Goal: Task Accomplishment & Management: Use online tool/utility

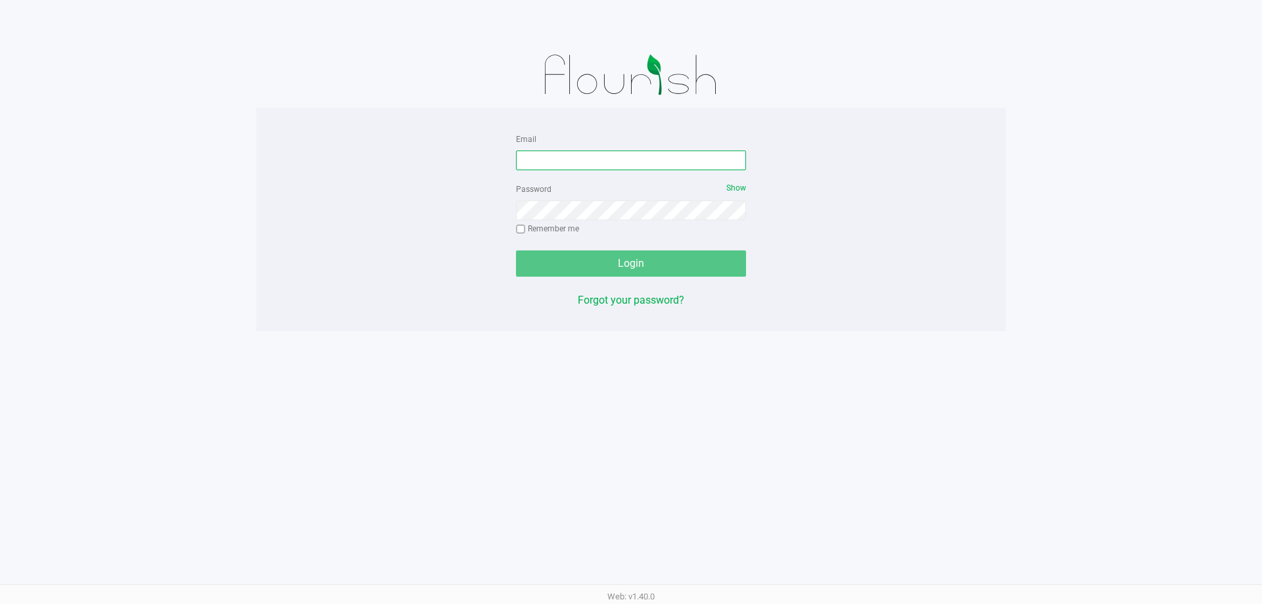
click at [605, 153] on input "Email" at bounding box center [631, 161] width 230 height 20
type input "d"
type input "f"
type input "[EMAIL_ADDRESS][DOMAIN_NAME]"
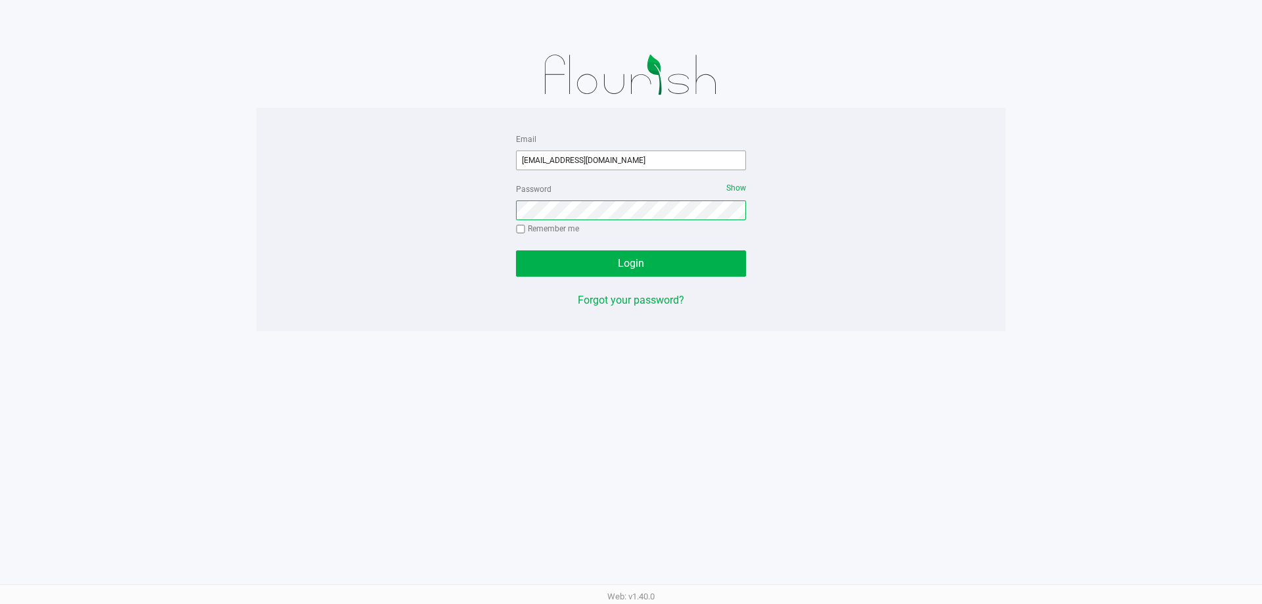
click at [516, 250] on button "Login" at bounding box center [631, 263] width 230 height 26
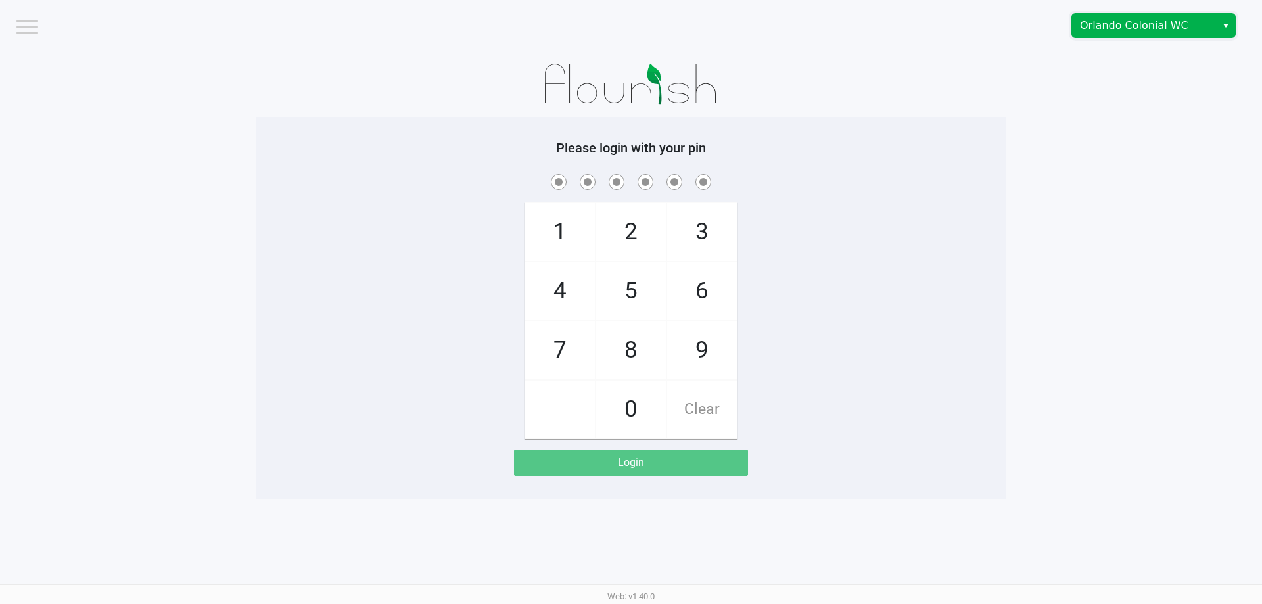
click at [1089, 29] on span "Orlando Colonial WC" at bounding box center [1144, 26] width 128 height 16
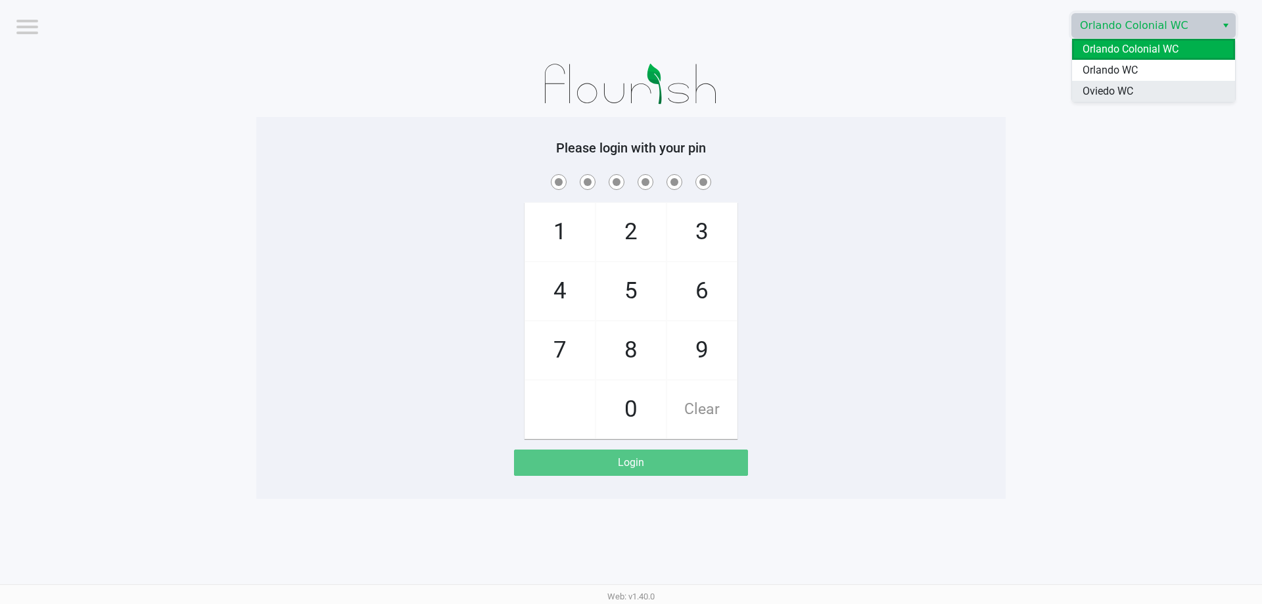
click at [1099, 88] on span "Oviedo WC" at bounding box center [1108, 91] width 51 height 16
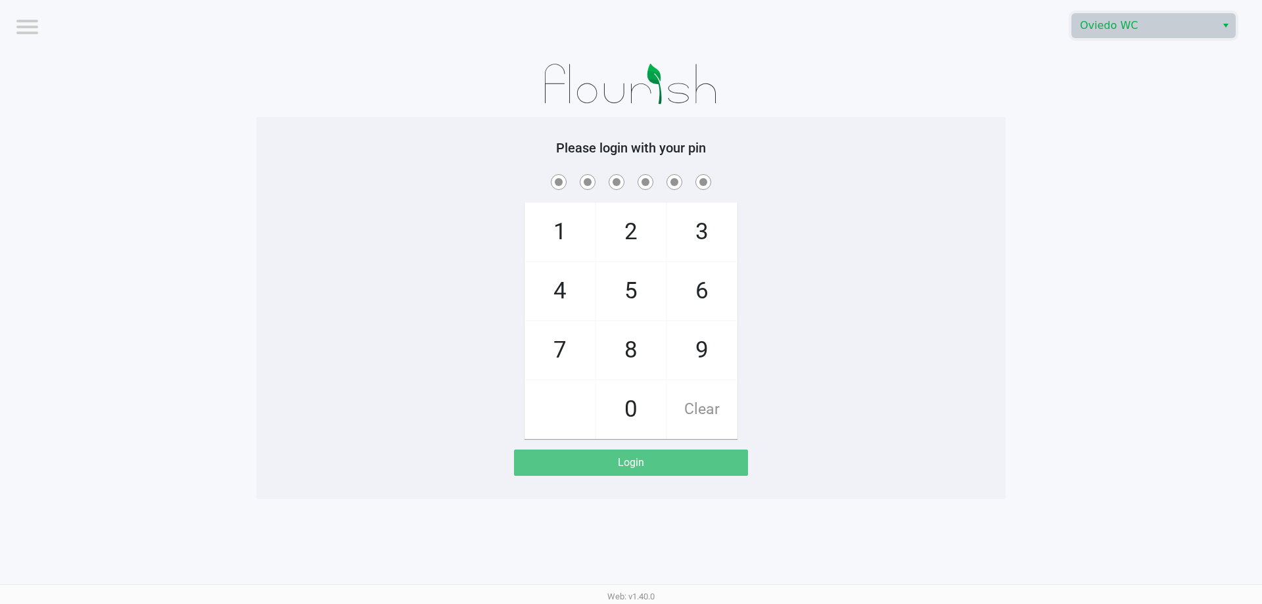
click at [858, 298] on div "1 4 7 2 5 8 0 3 6 9 Clear" at bounding box center [630, 306] width 749 height 268
checkbox input "true"
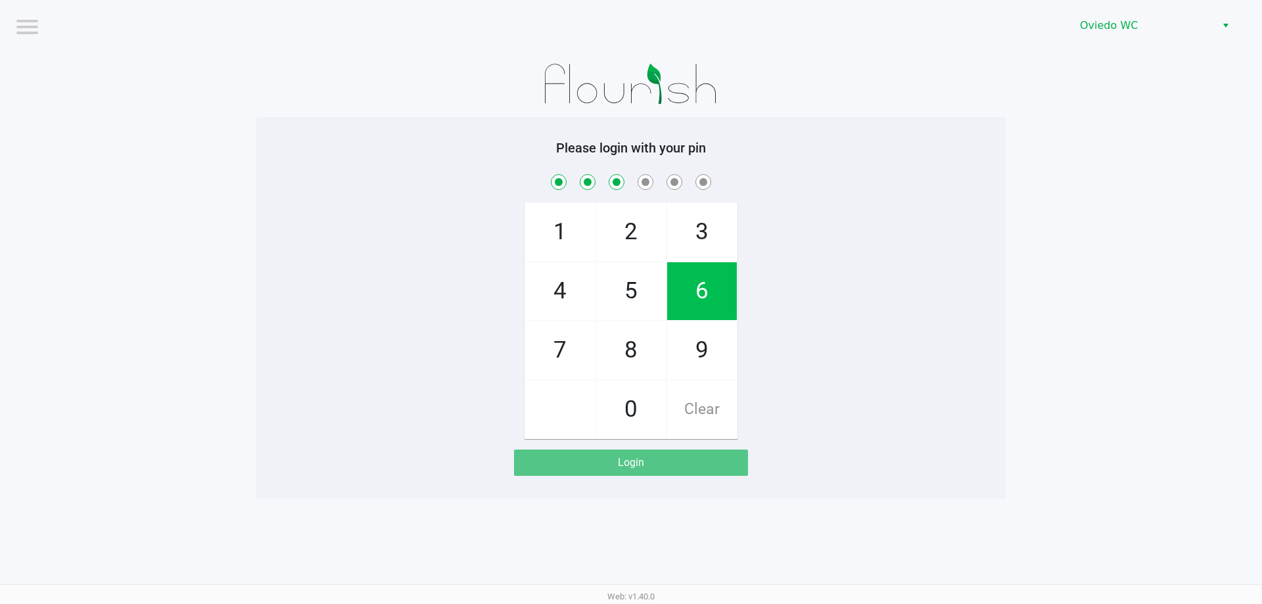
checkbox input "true"
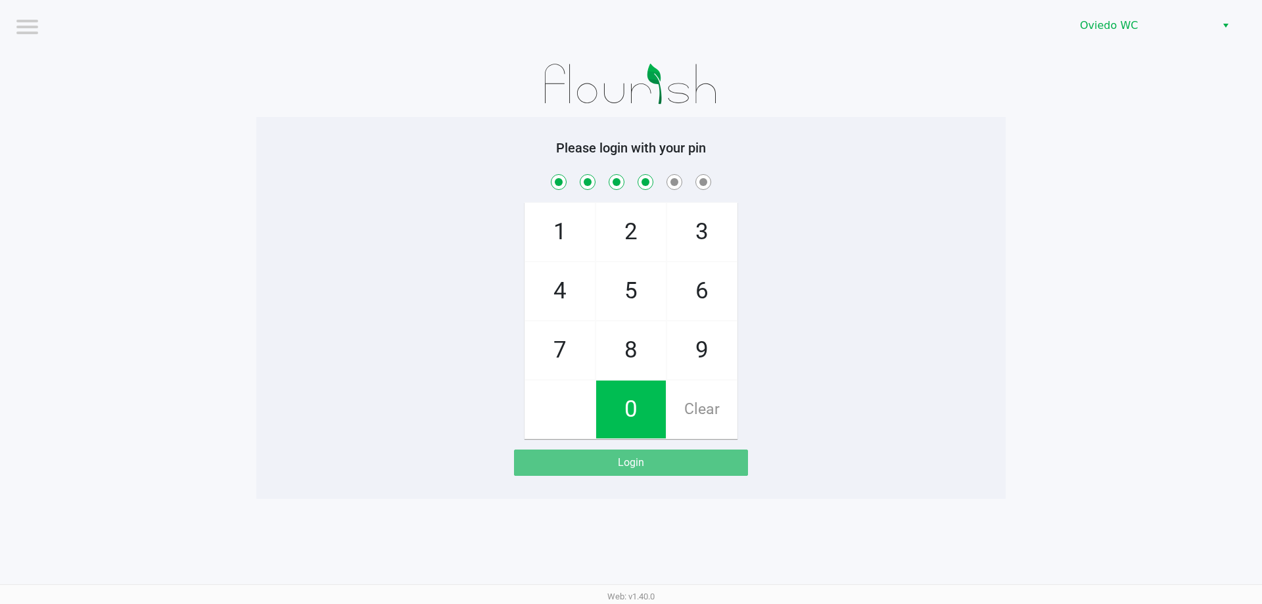
checkbox input "true"
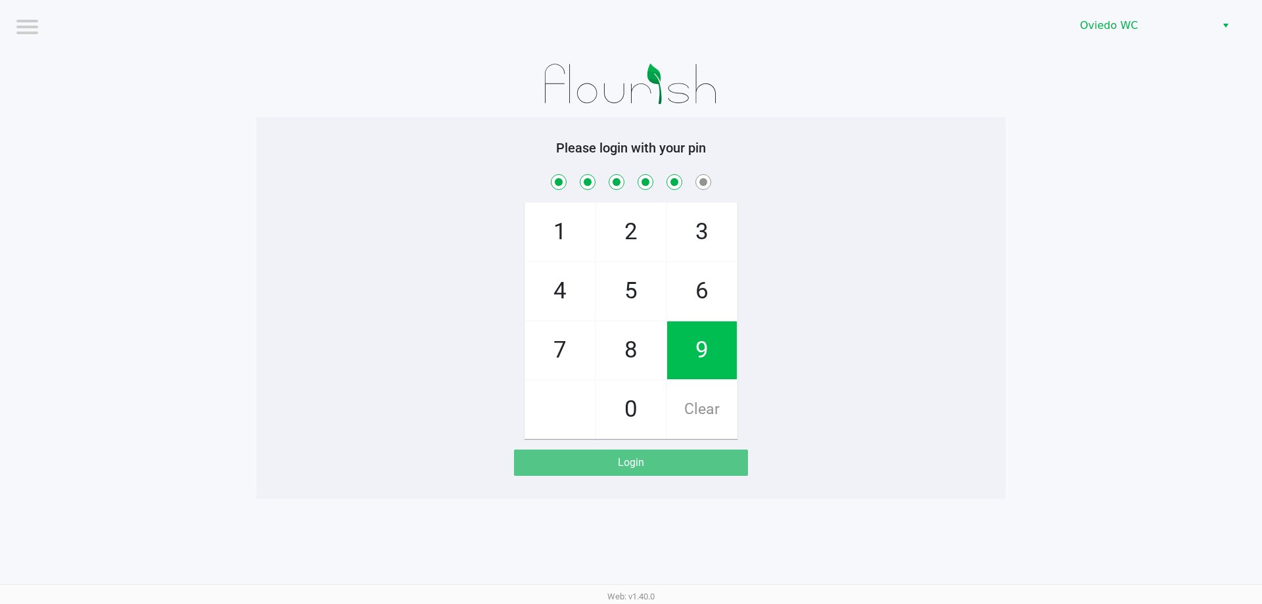
checkbox input "true"
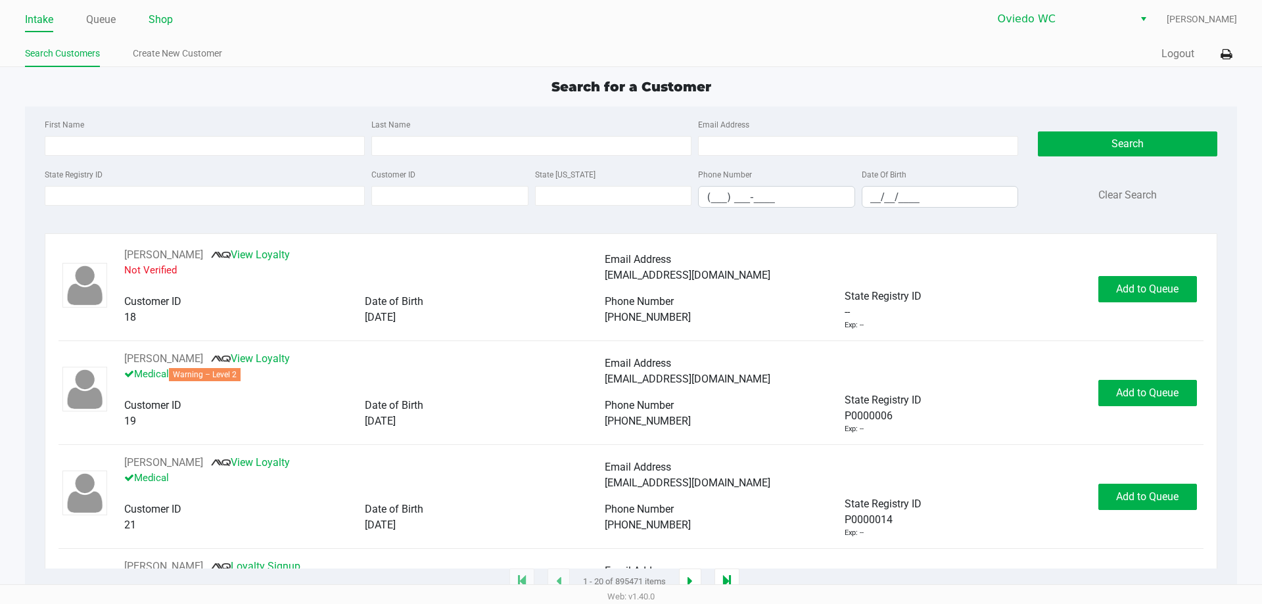
click at [158, 19] on link "Shop" at bounding box center [161, 20] width 24 height 18
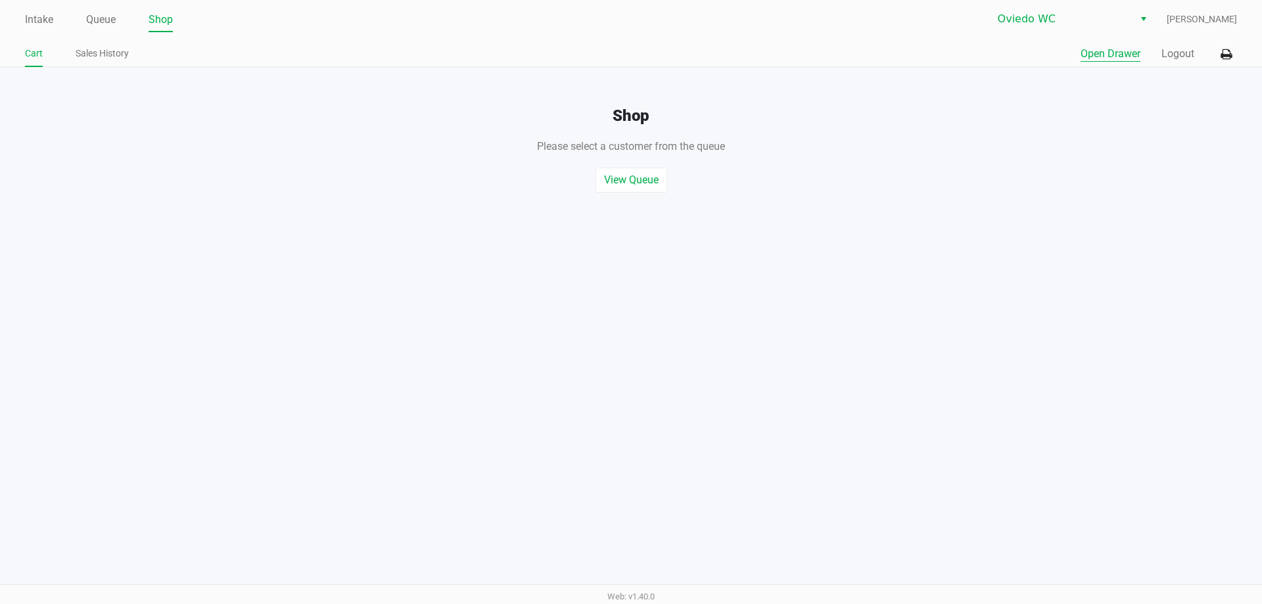
click at [1112, 49] on button "Open Drawer" at bounding box center [1111, 54] width 60 height 16
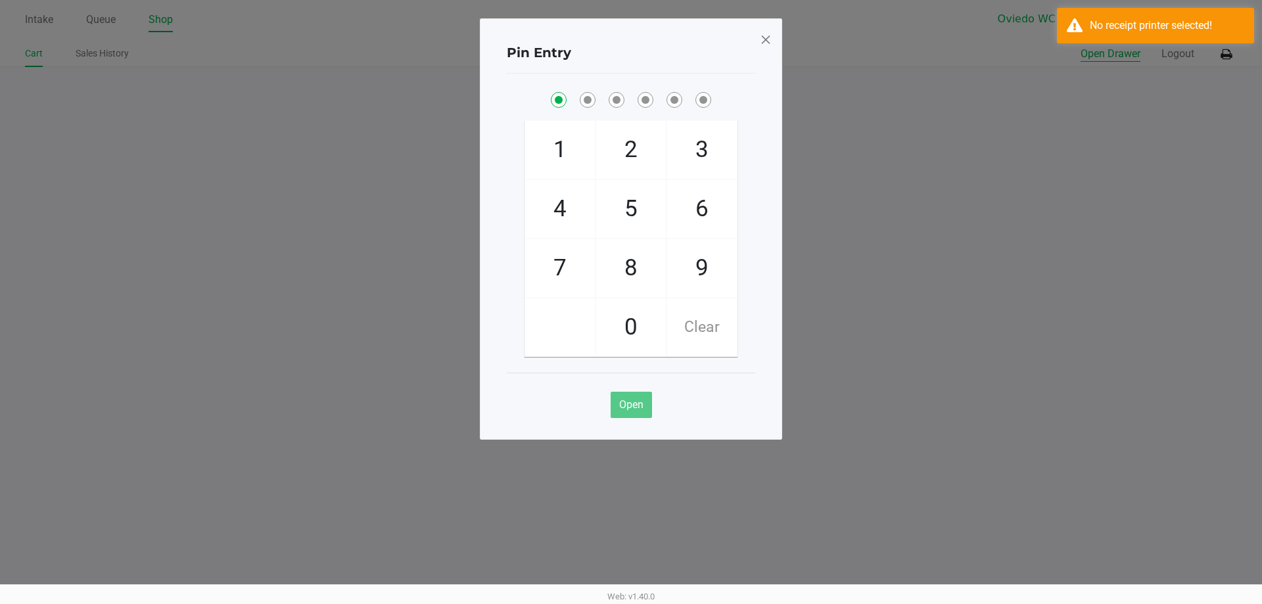
checkbox input "true"
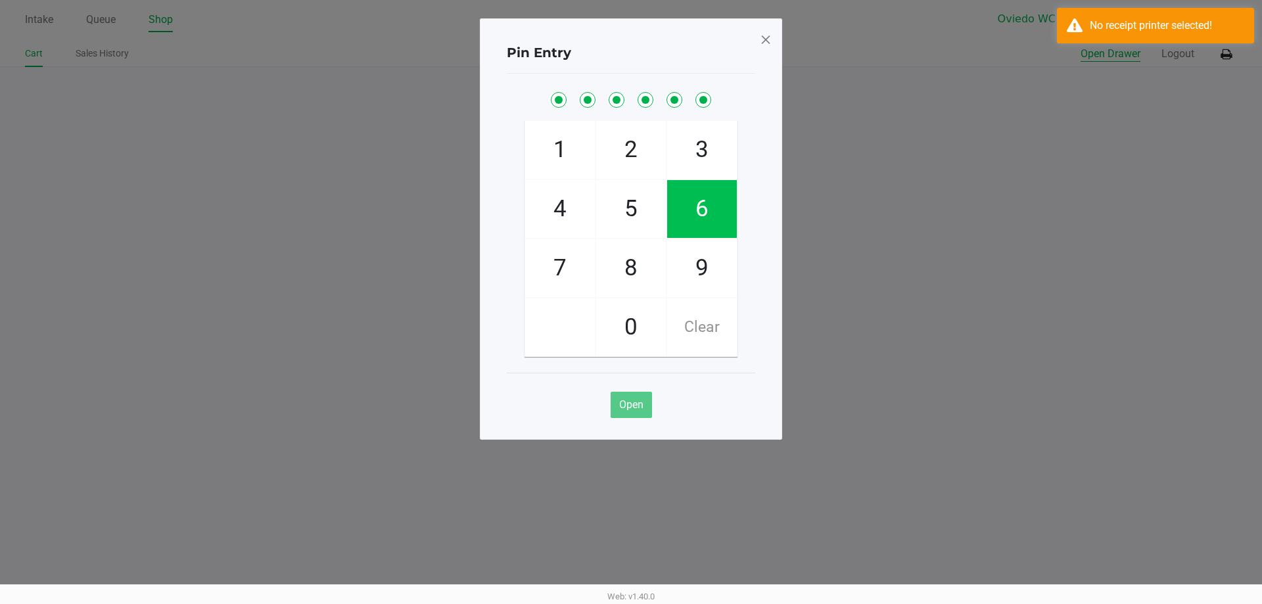
checkbox input "true"
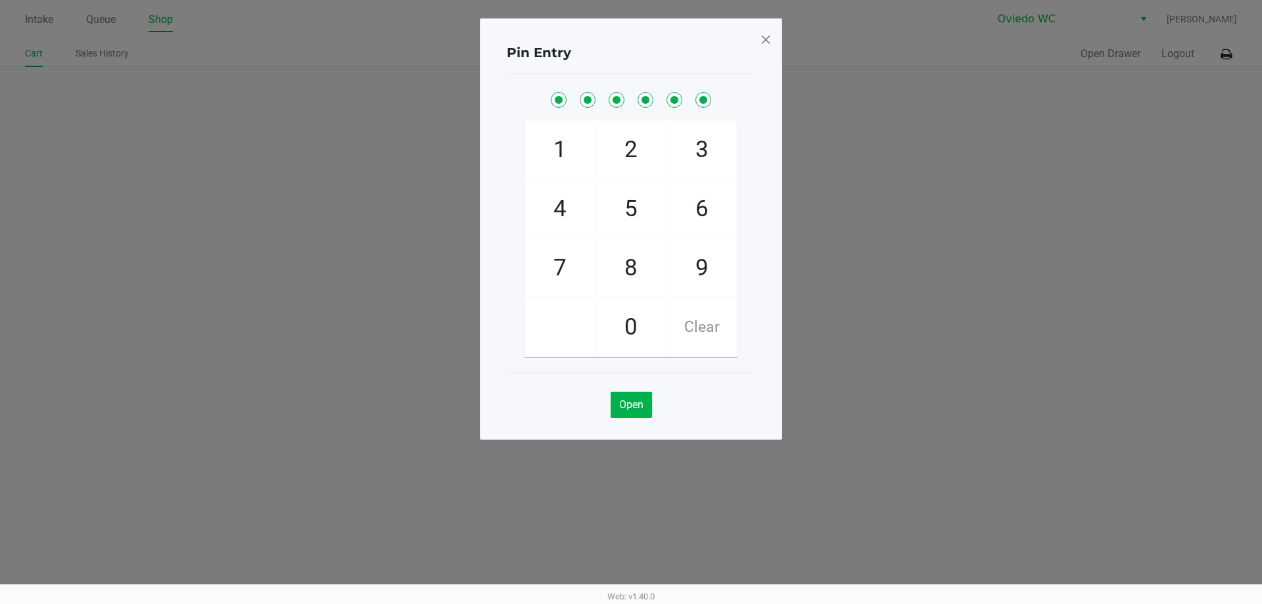
click at [765, 39] on span at bounding box center [766, 39] width 12 height 21
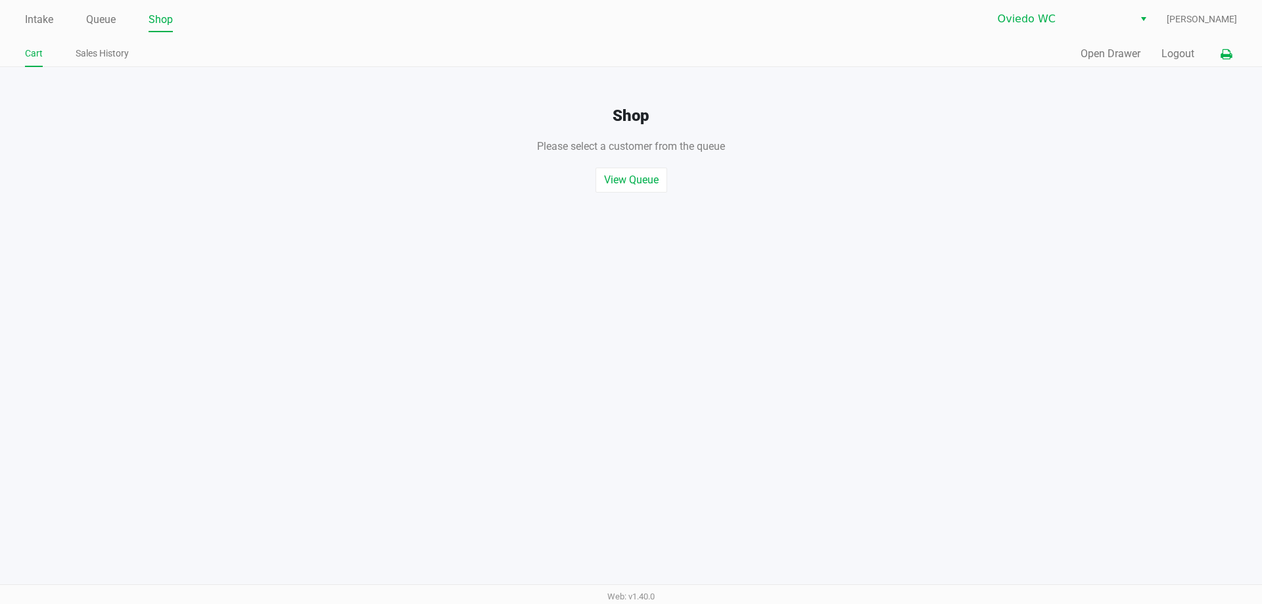
click at [1226, 57] on icon at bounding box center [1226, 54] width 11 height 9
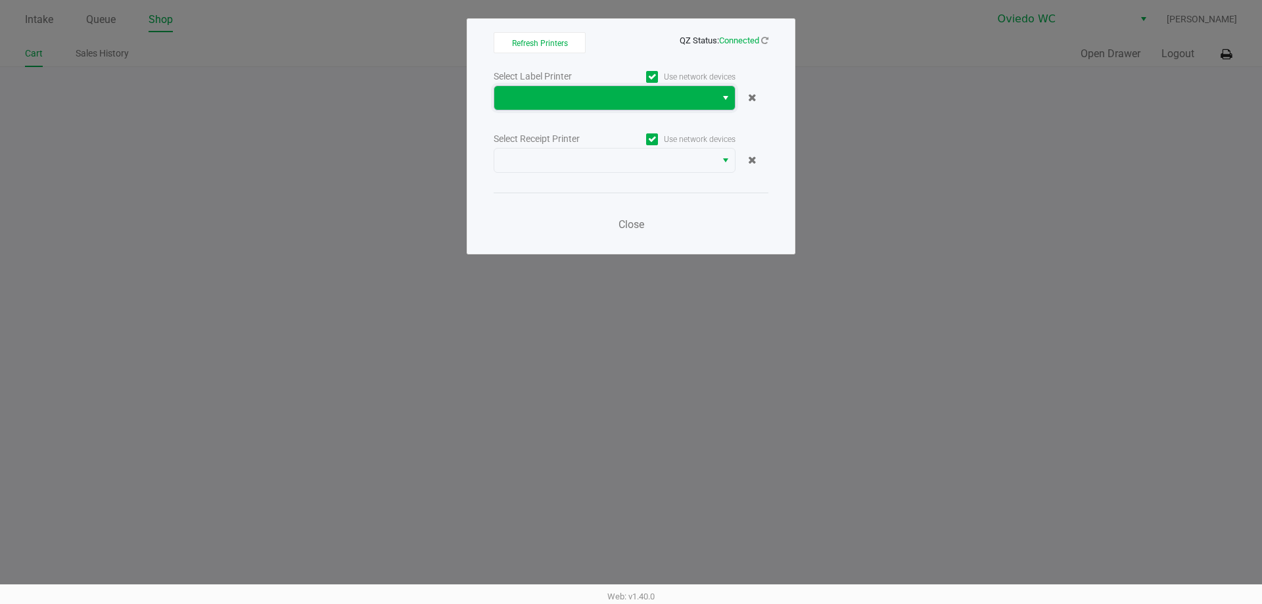
click at [705, 101] on span at bounding box center [605, 98] width 206 height 16
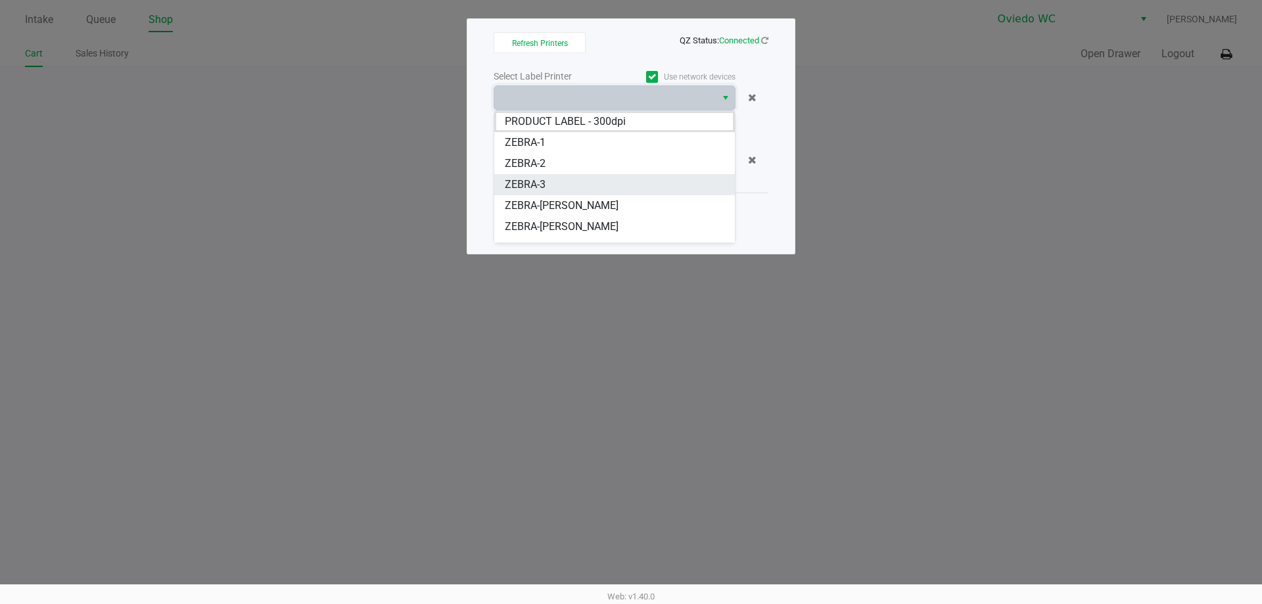
scroll to position [58, 0]
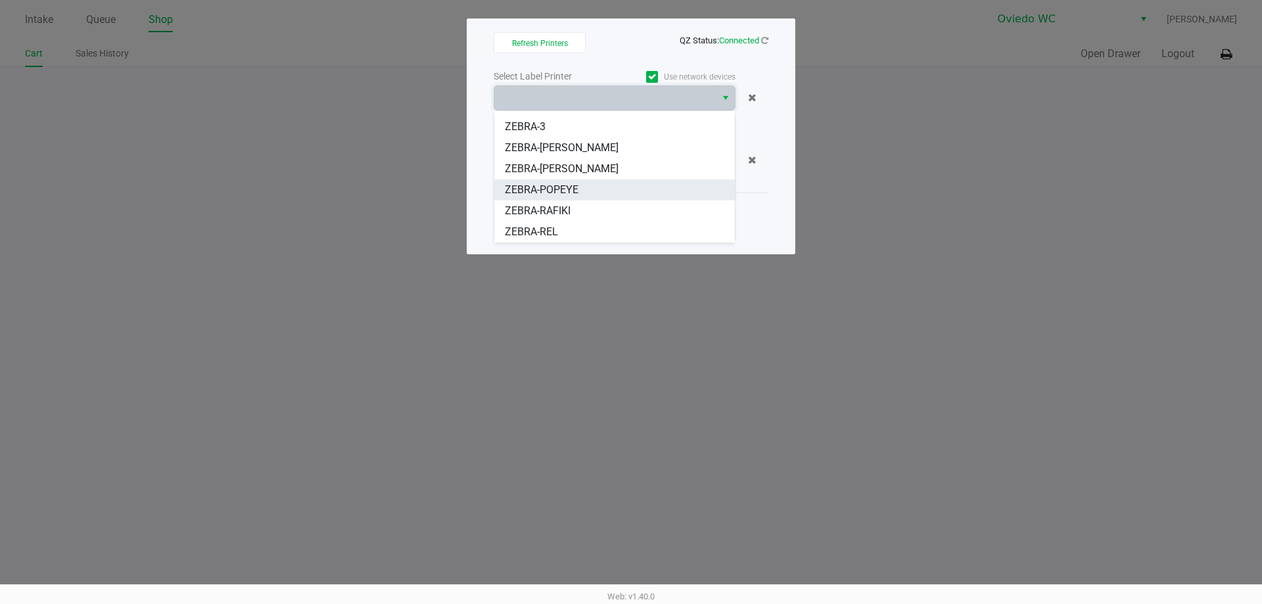
click at [616, 187] on li "ZEBRA-POPEYE" at bounding box center [614, 189] width 241 height 21
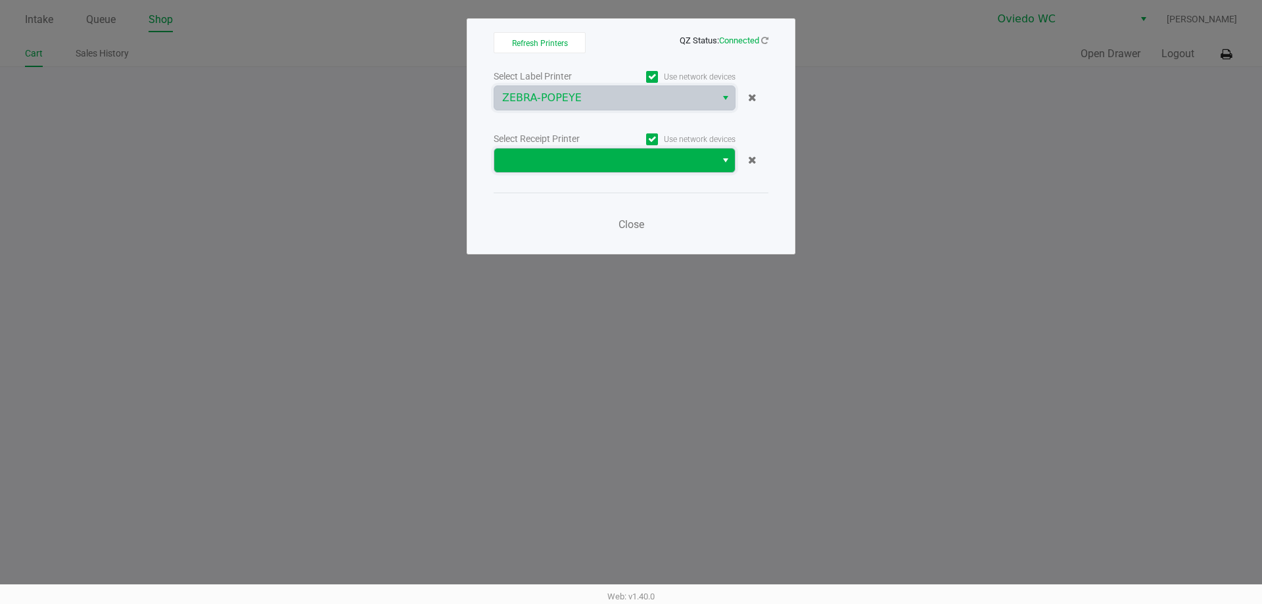
click at [617, 153] on span at bounding box center [605, 161] width 206 height 16
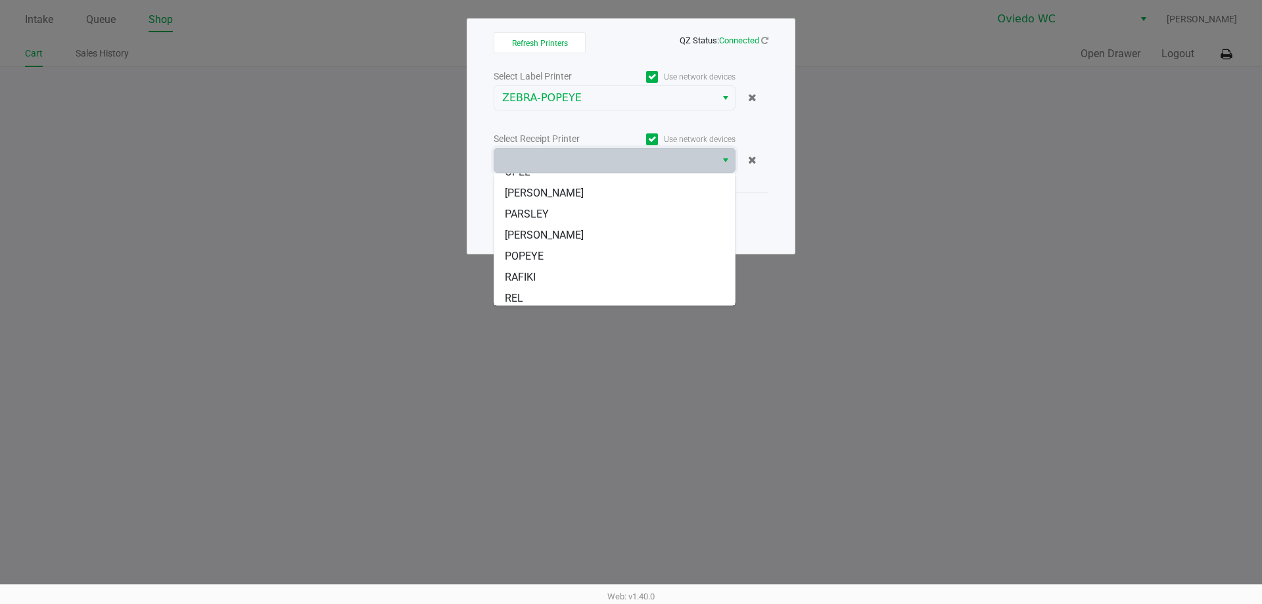
scroll to position [79, 0]
click at [618, 254] on li "POPEYE" at bounding box center [614, 252] width 241 height 21
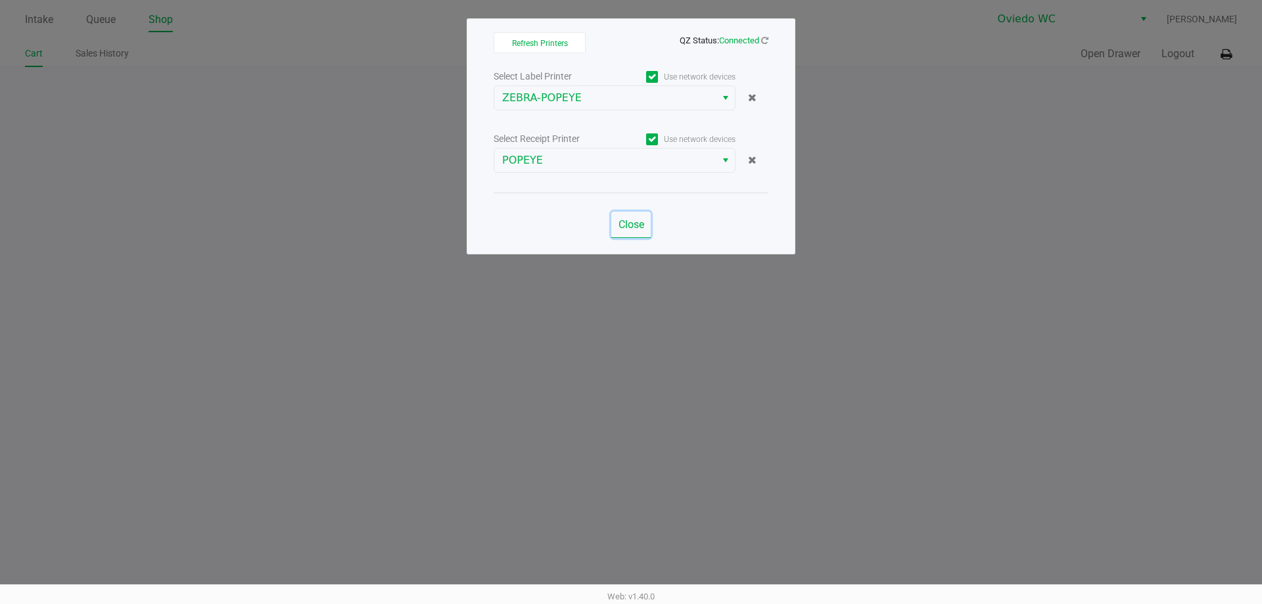
click at [631, 227] on span "Close" at bounding box center [632, 224] width 26 height 12
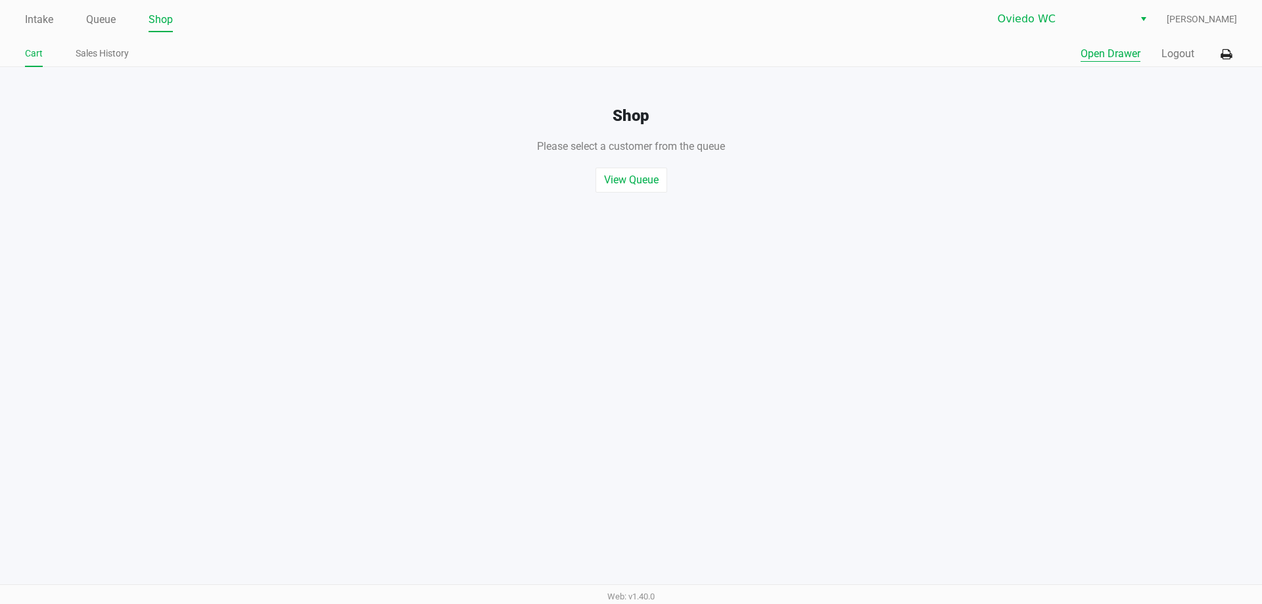
click at [1084, 53] on button "Open Drawer" at bounding box center [1111, 54] width 60 height 16
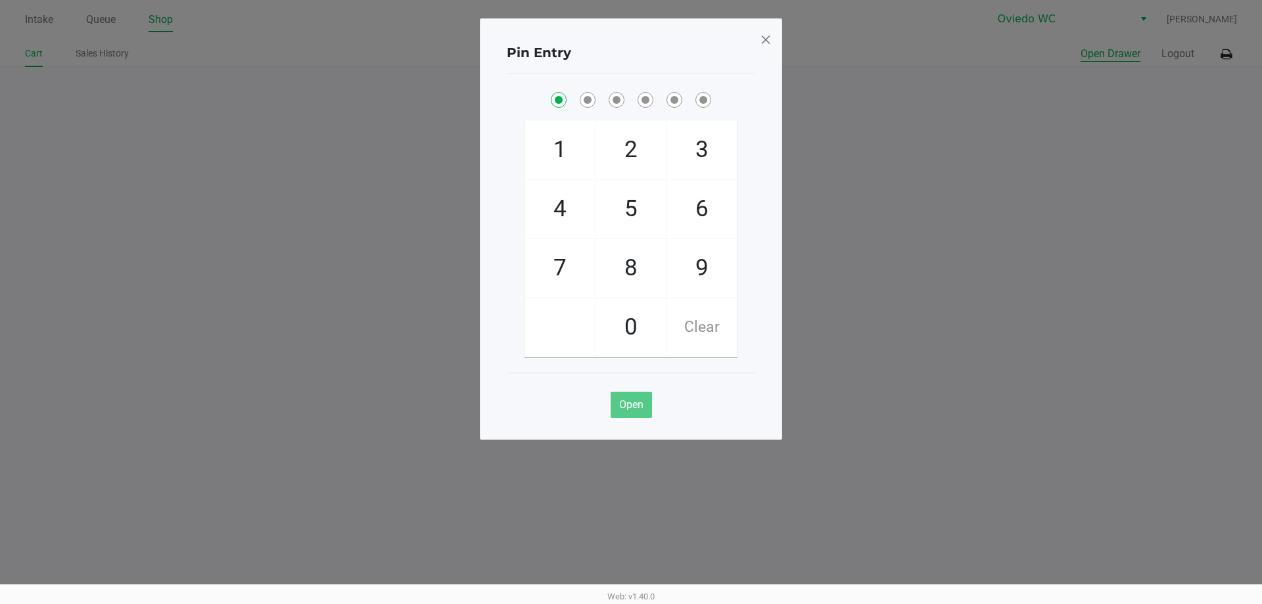
checkbox input "true"
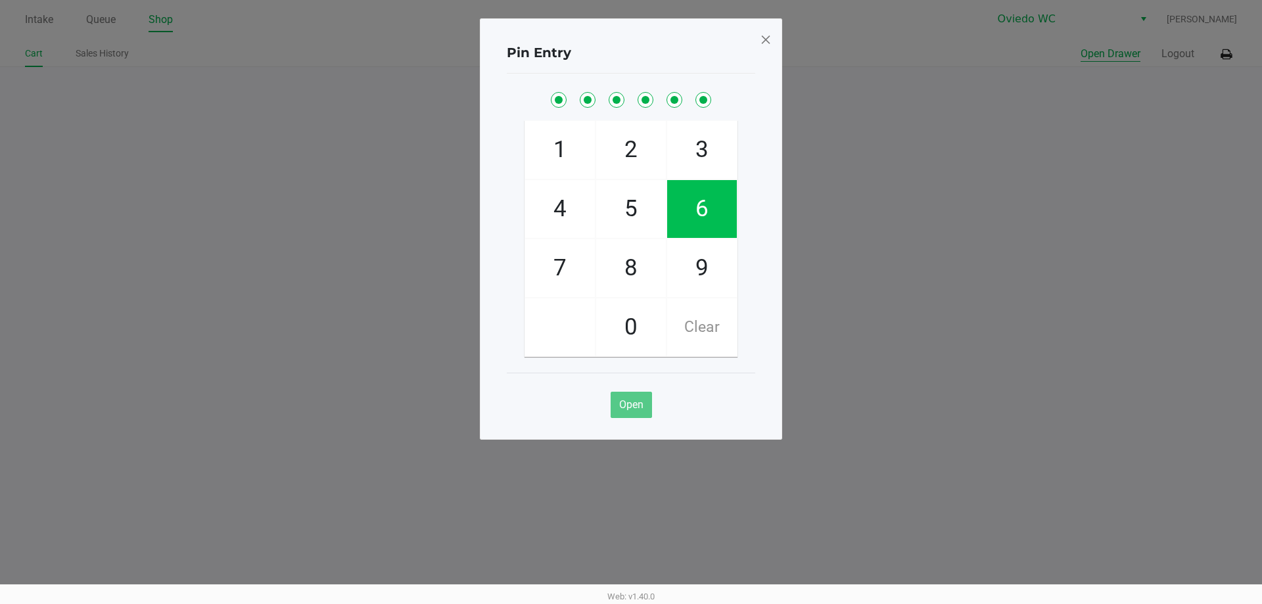
checkbox input "true"
click at [772, 32] on div "Pin Entry 1 4 7 2 5 8 0 3 6 9 Clear Open" at bounding box center [631, 228] width 302 height 421
click at [769, 36] on span at bounding box center [766, 39] width 12 height 21
